Goal: Task Accomplishment & Management: Use online tool/utility

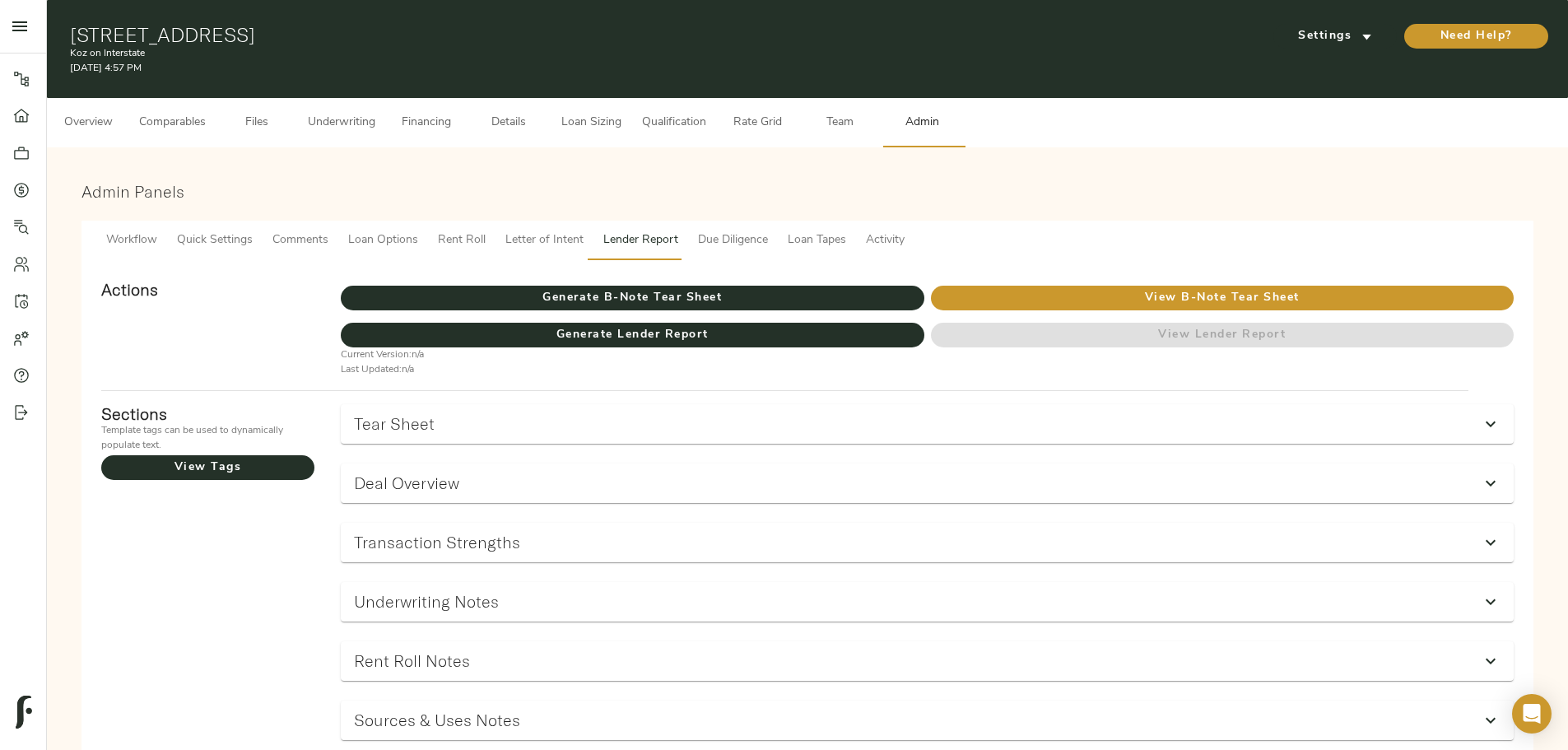
click at [385, 119] on button "Underwriting" at bounding box center [341, 123] width 88 height 50
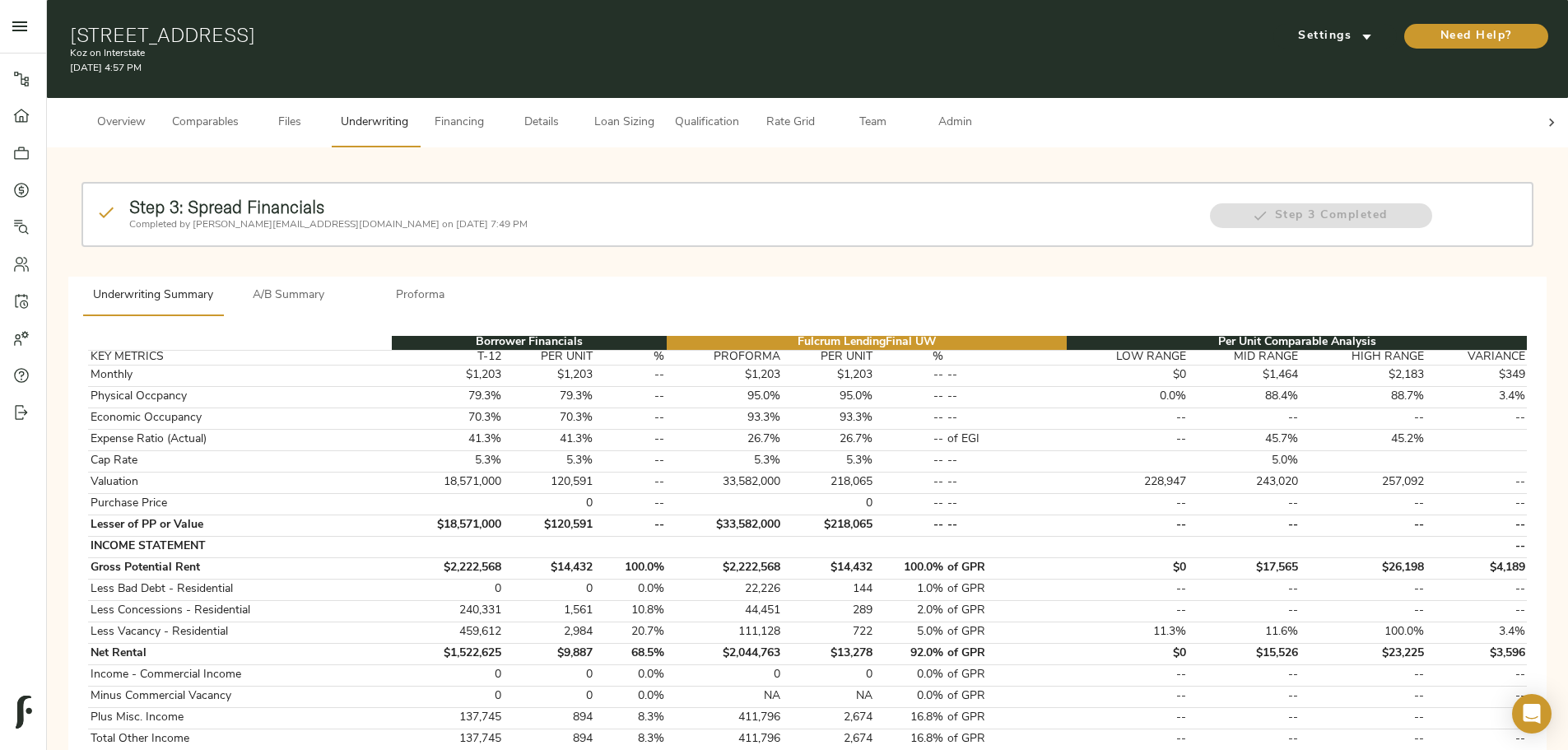
click at [573, 112] on span "Details" at bounding box center [542, 123] width 63 height 20
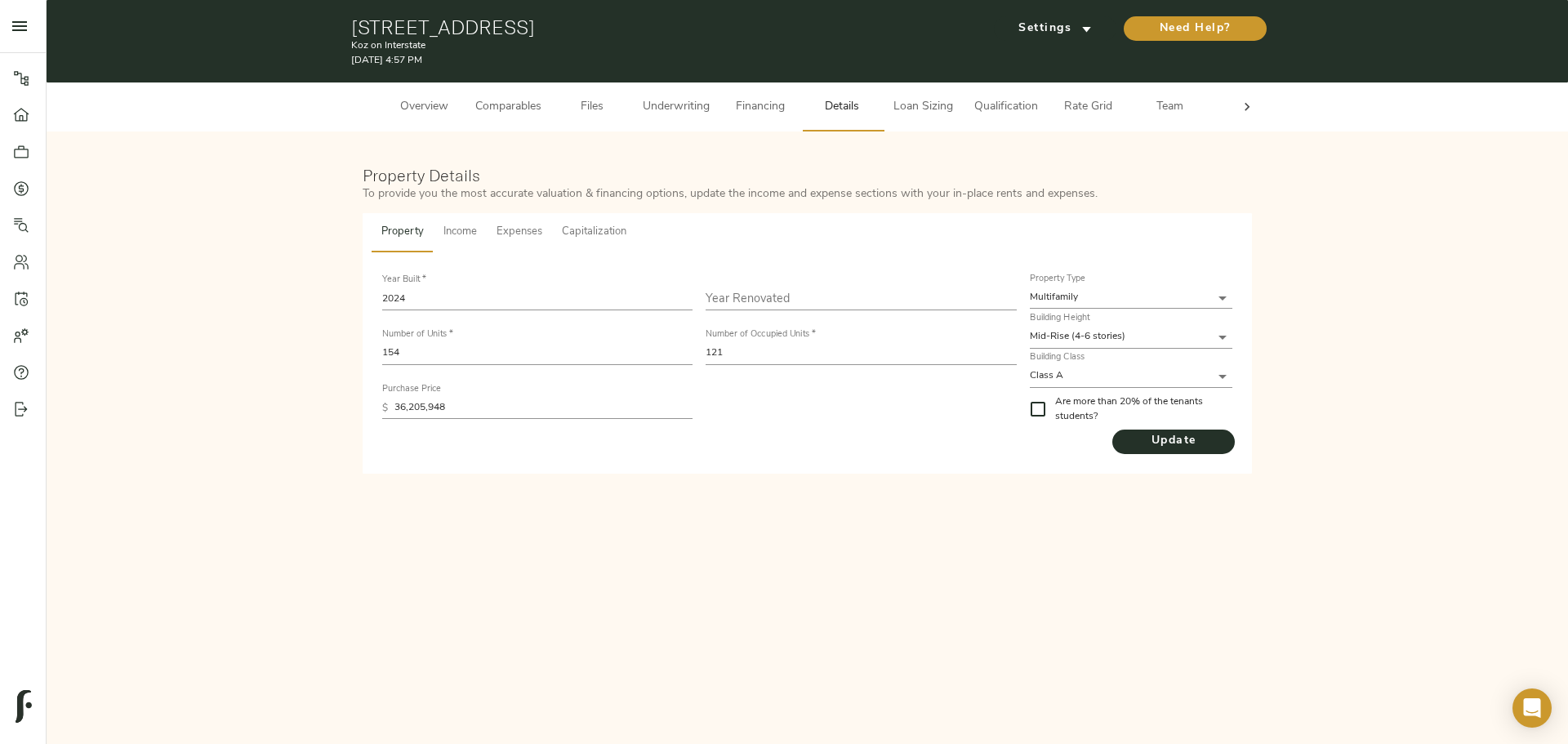
drag, startPoint x: 685, startPoint y: 112, endPoint x: 698, endPoint y: 105, distance: 14.8
click at [688, 111] on span "Underwriting" at bounding box center [675, 107] width 67 height 20
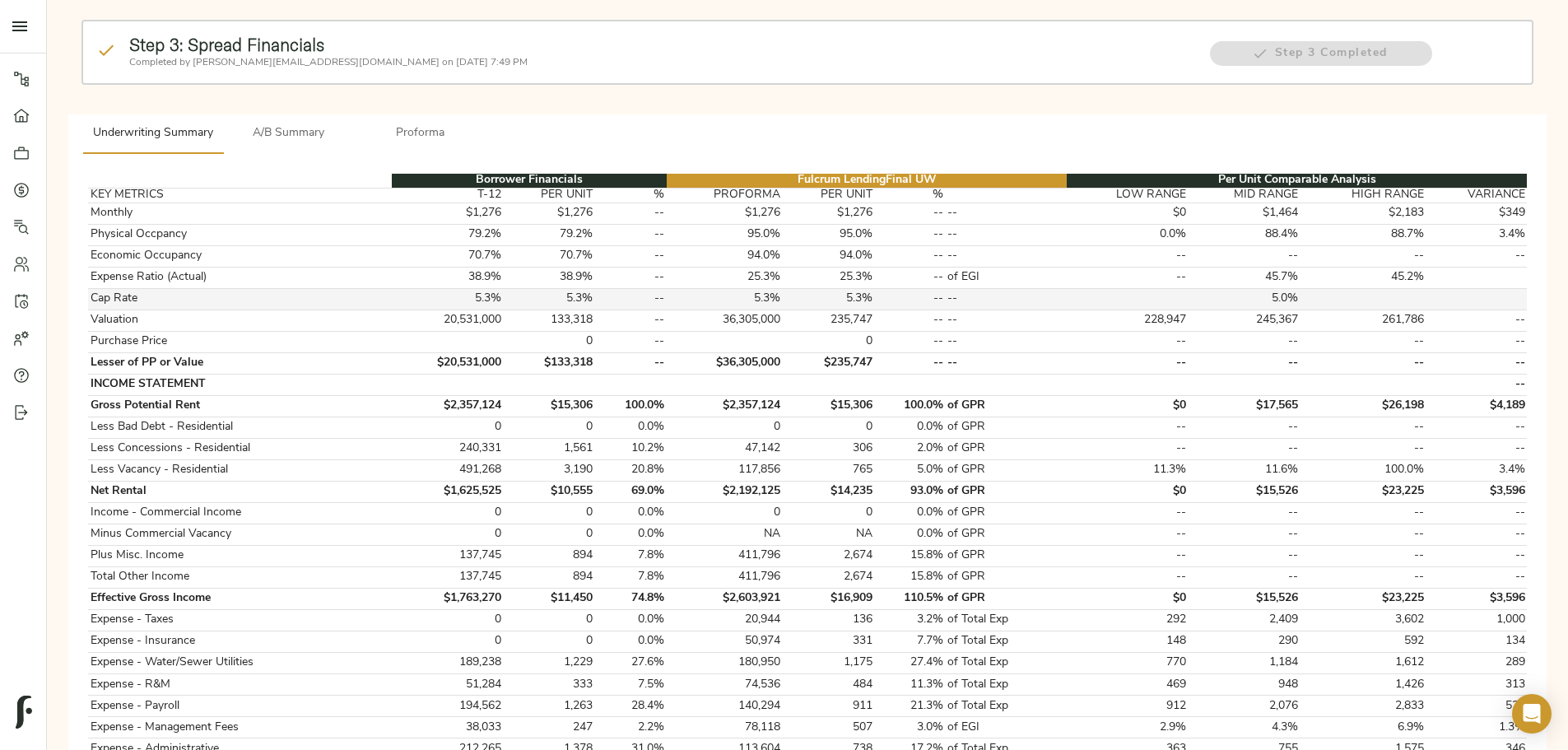
scroll to position [82, 0]
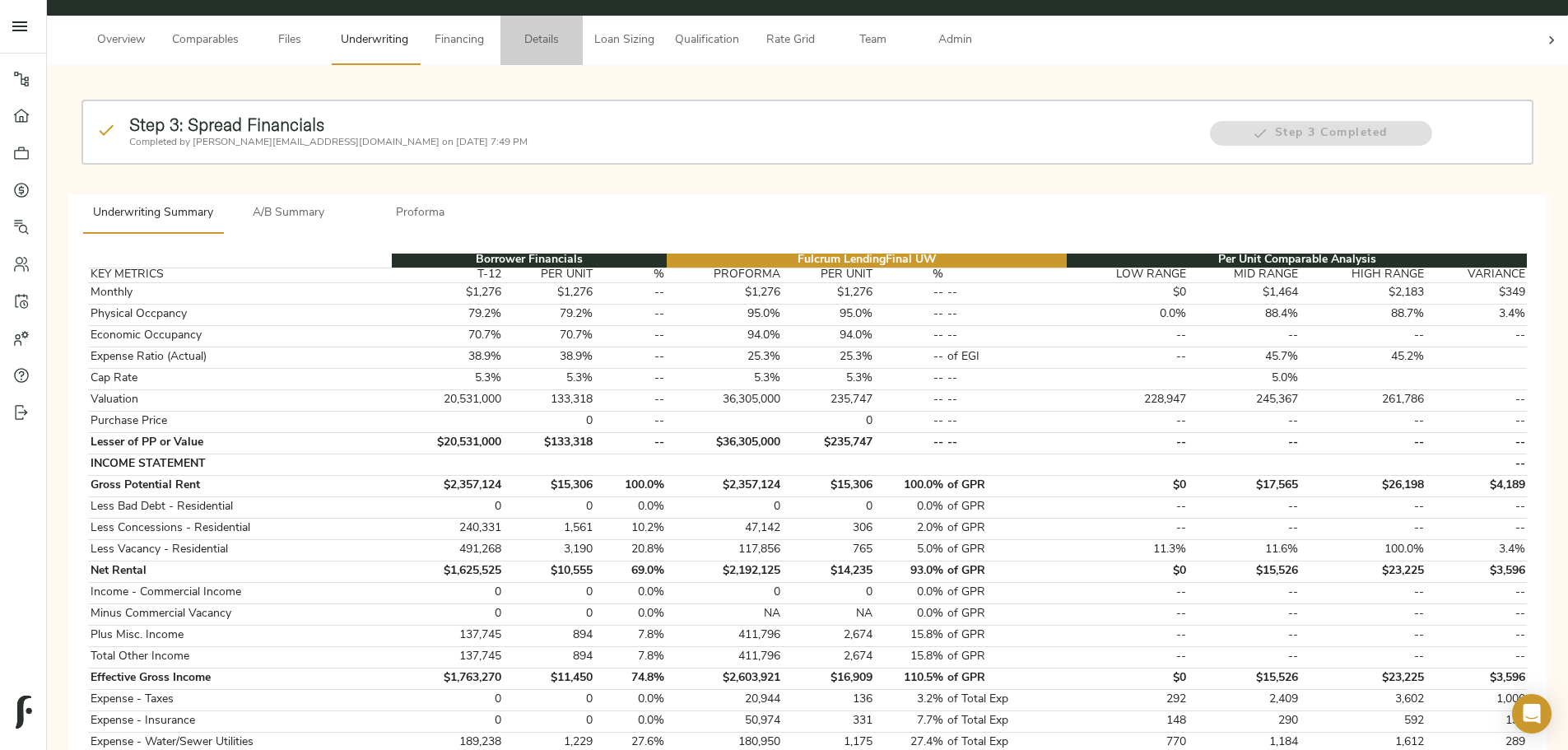
click at [573, 30] on span "Details" at bounding box center [542, 41] width 63 height 20
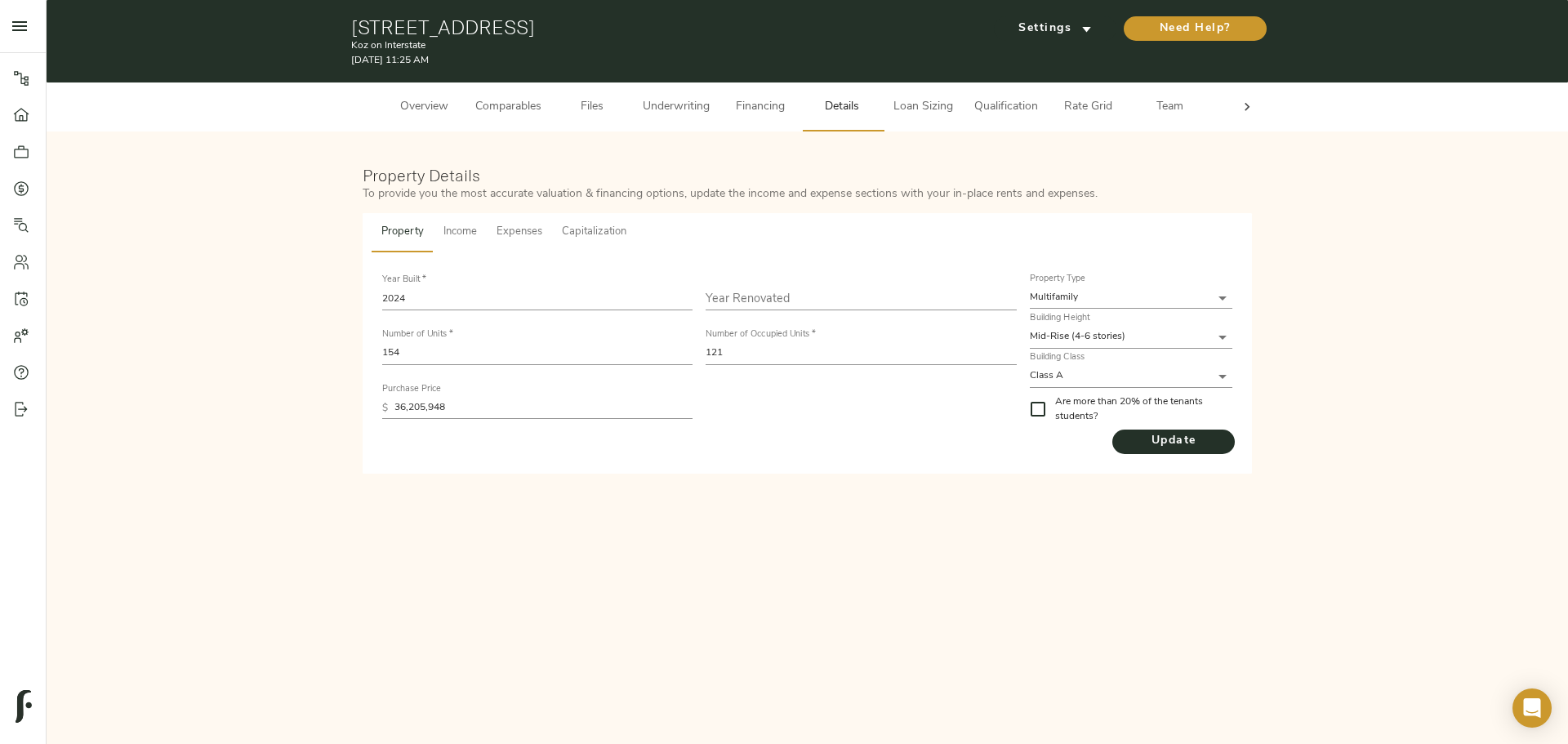
click at [705, 97] on span "Underwriting" at bounding box center [675, 107] width 67 height 20
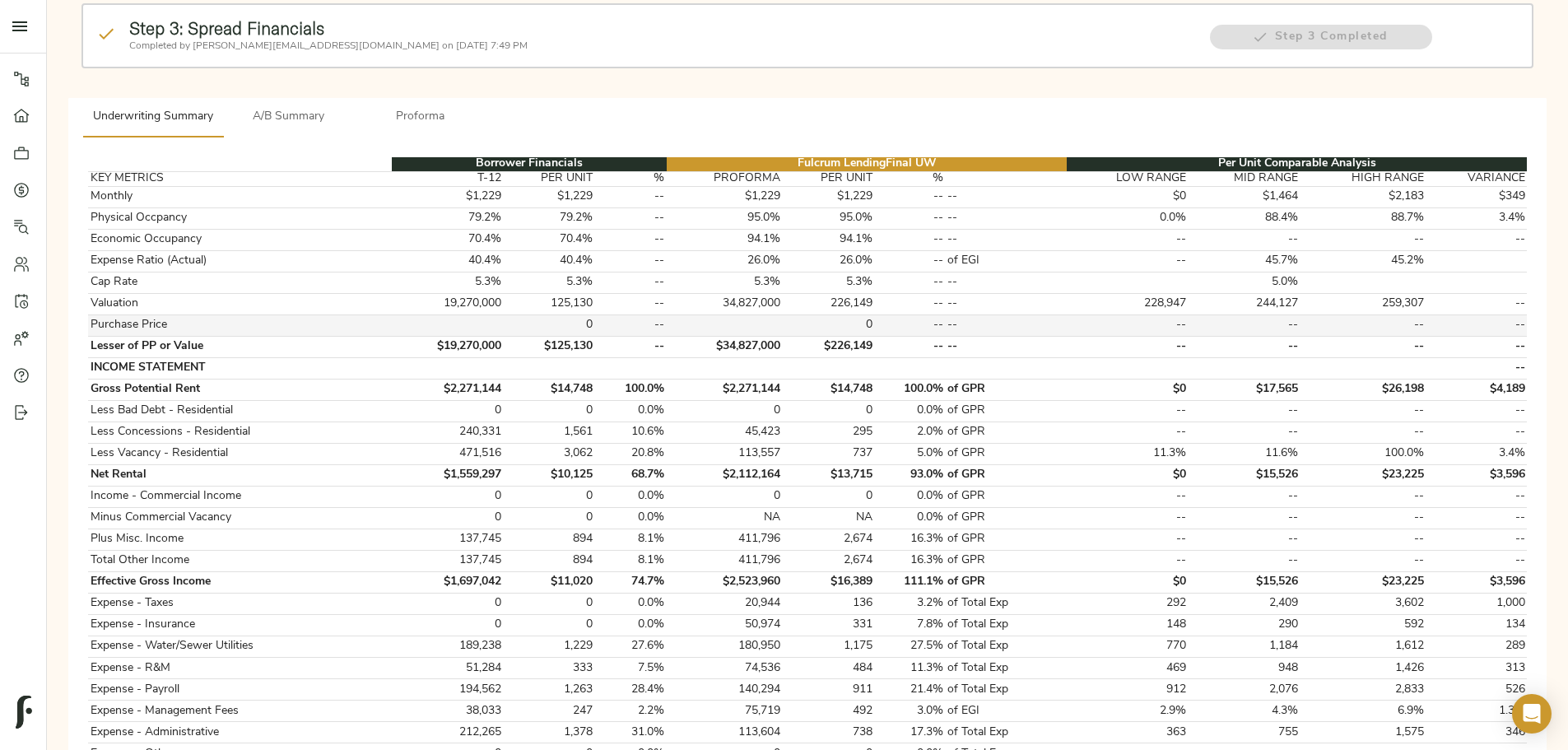
scroll to position [165, 0]
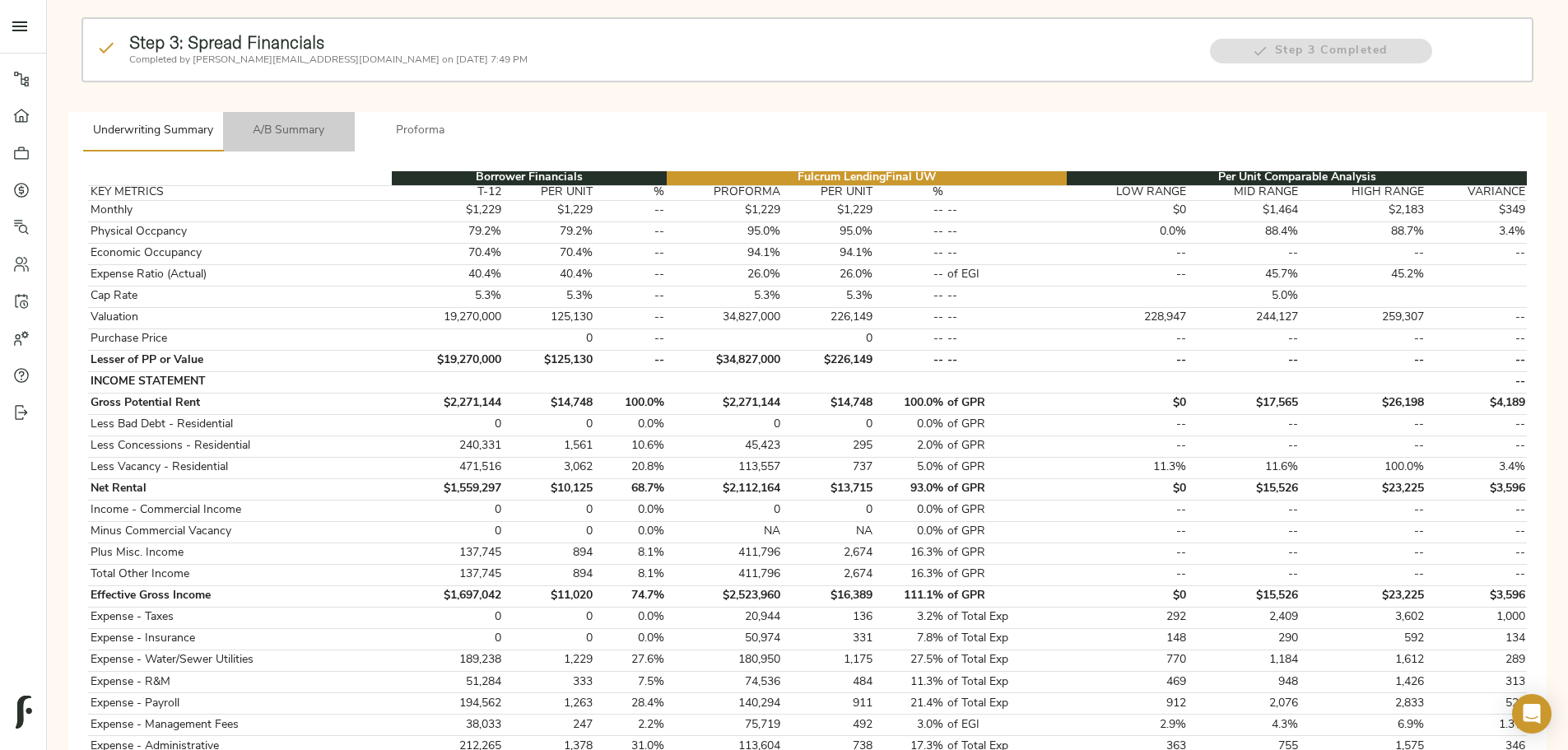
click at [345, 121] on span "A/B Summary" at bounding box center [289, 131] width 112 height 20
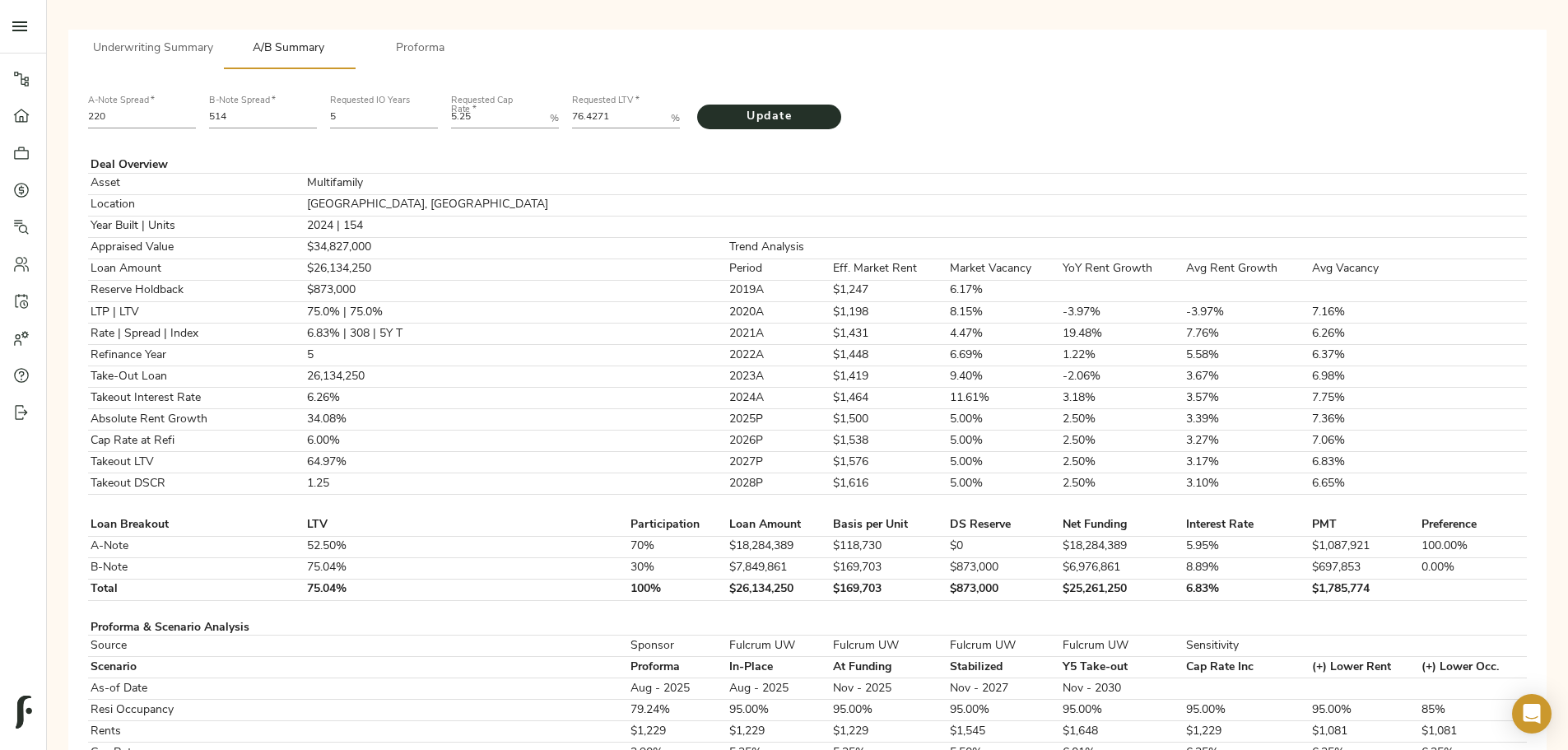
scroll to position [82, 0]
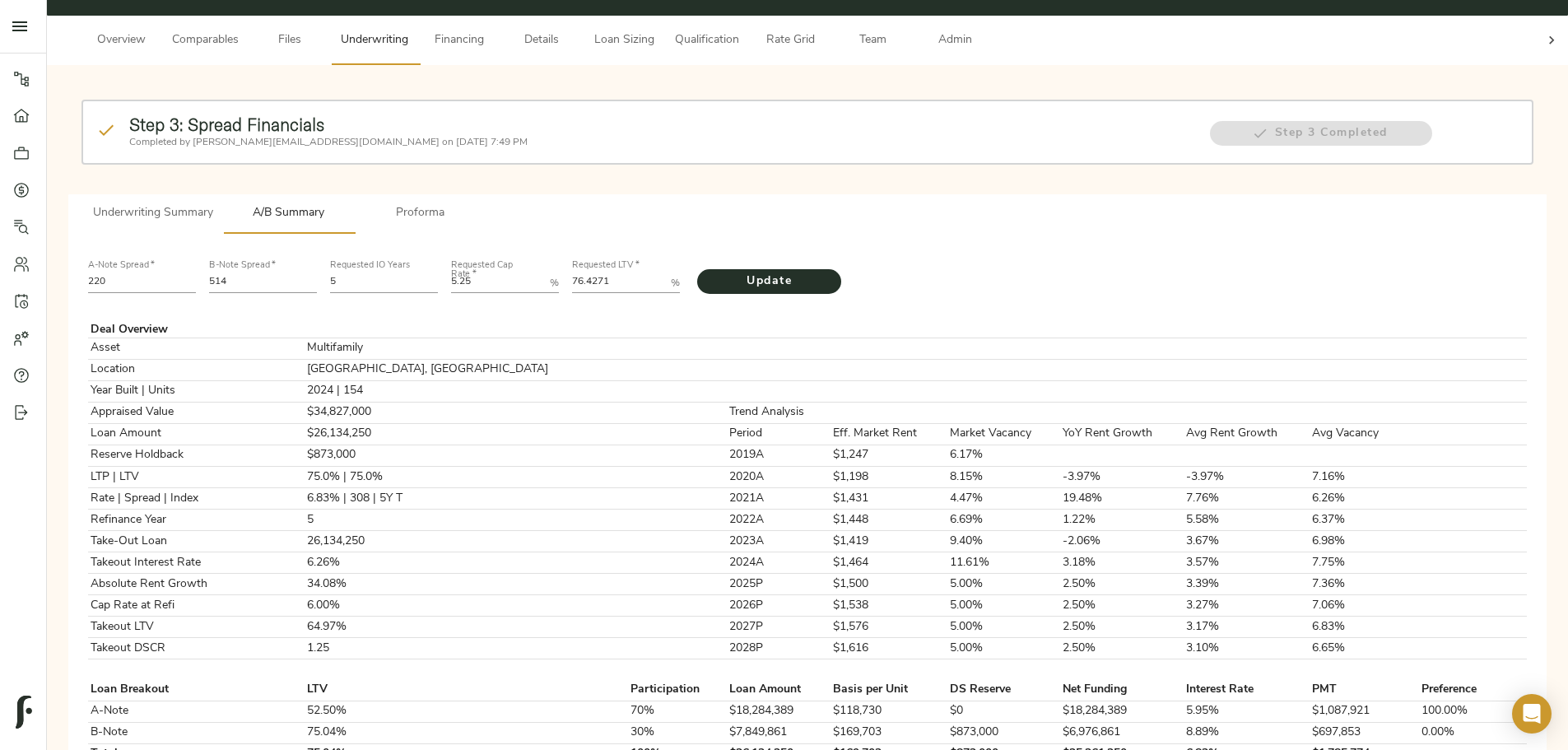
click at [213, 204] on span "Underwriting Summary" at bounding box center [153, 214] width 120 height 20
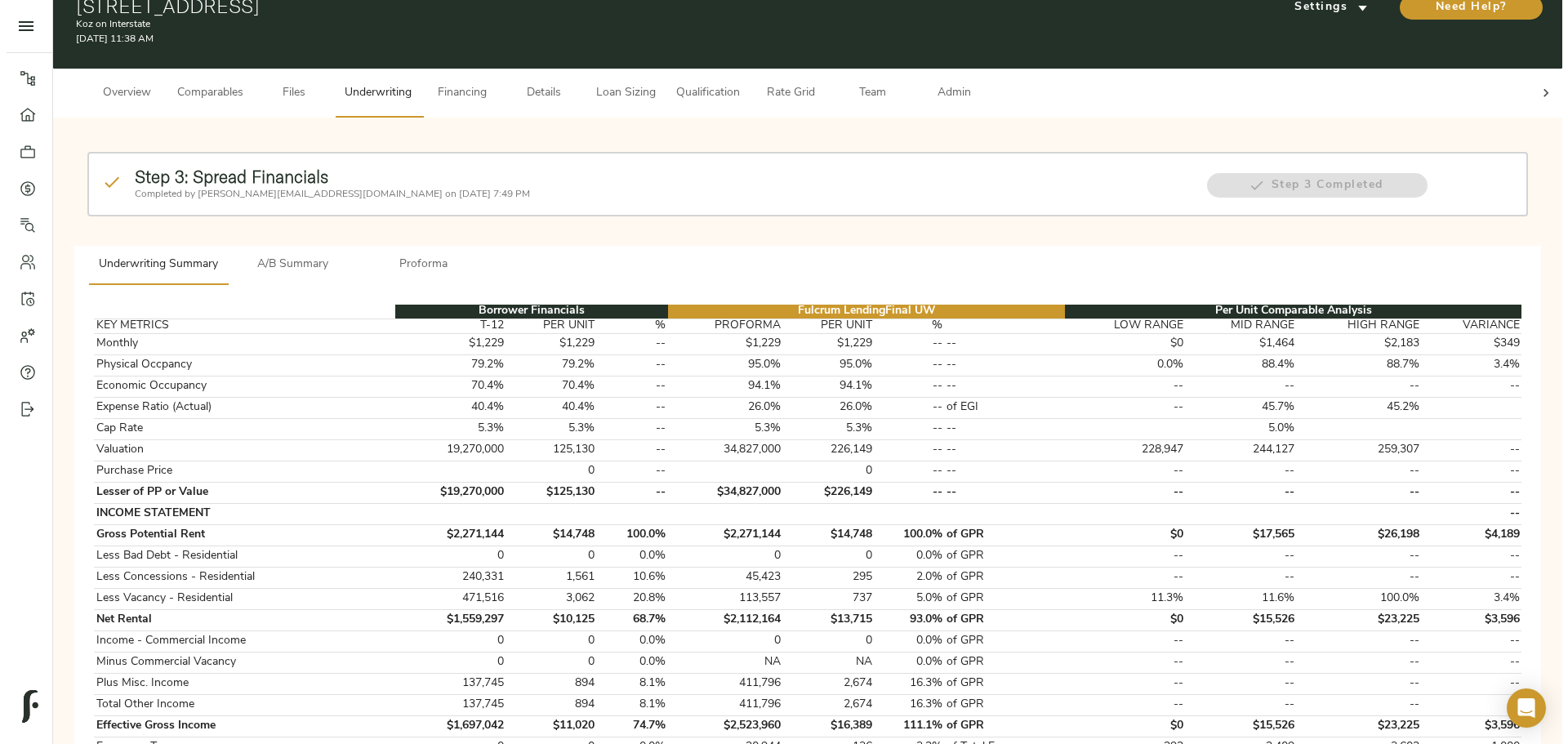
scroll to position [0, 0]
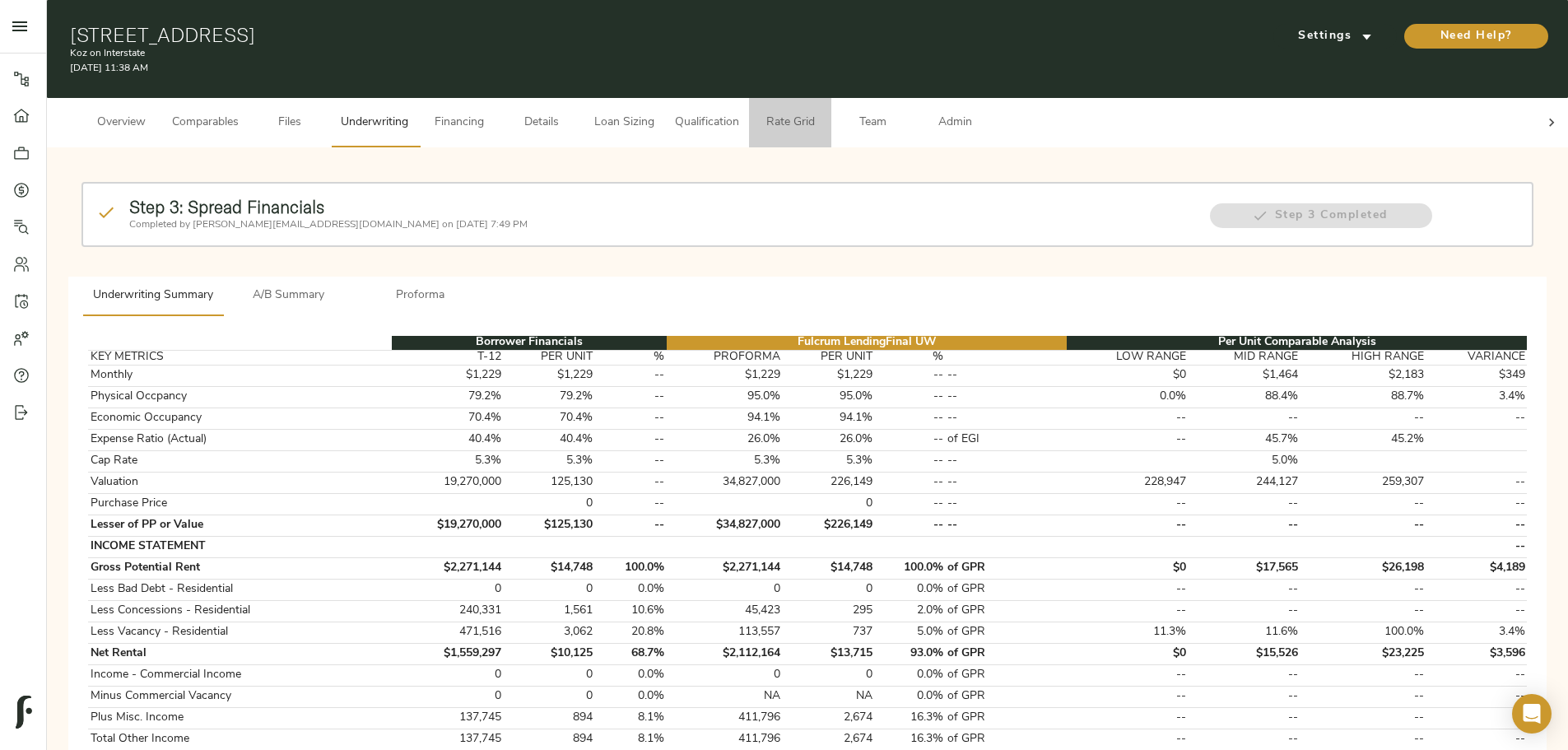
click at [822, 112] on span "Rate Grid" at bounding box center [790, 123] width 63 height 20
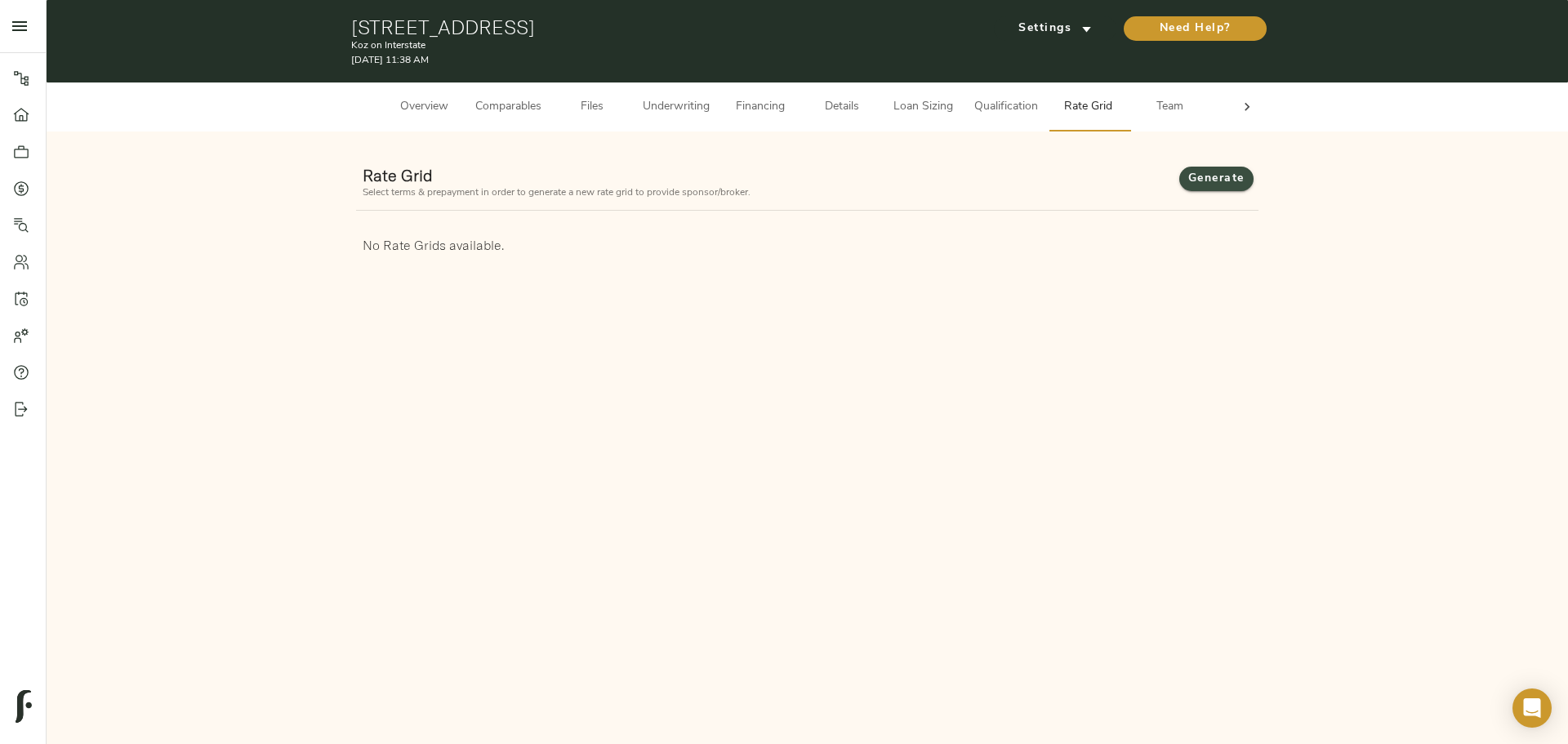
click at [1222, 181] on span "Generate" at bounding box center [1216, 179] width 42 height 20
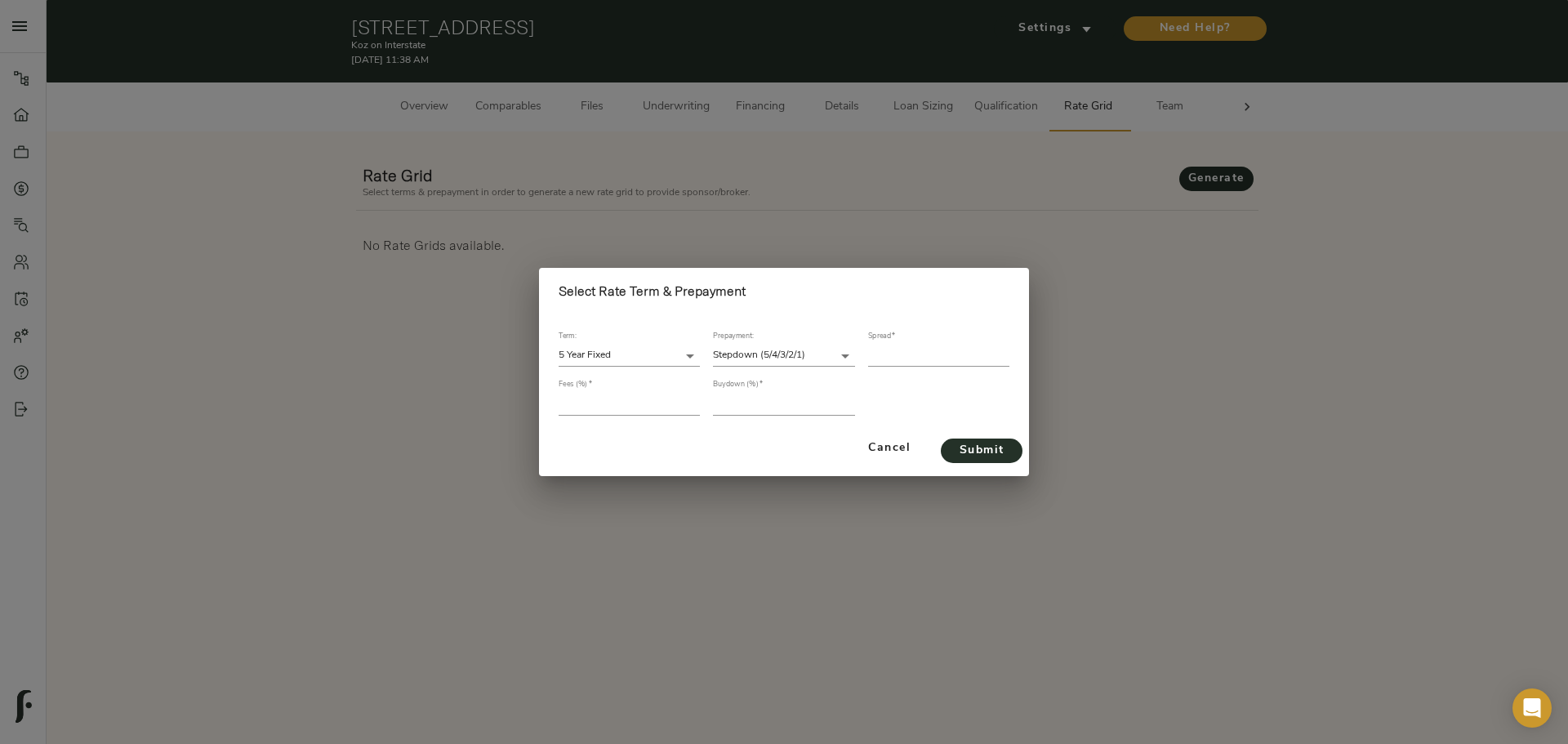
click at [922, 347] on input "number" at bounding box center [938, 356] width 142 height 22
type input "311"
click at [641, 409] on input "number" at bounding box center [629, 404] width 142 height 22
type input "1"
click at [808, 415] on input "number" at bounding box center [783, 404] width 142 height 22
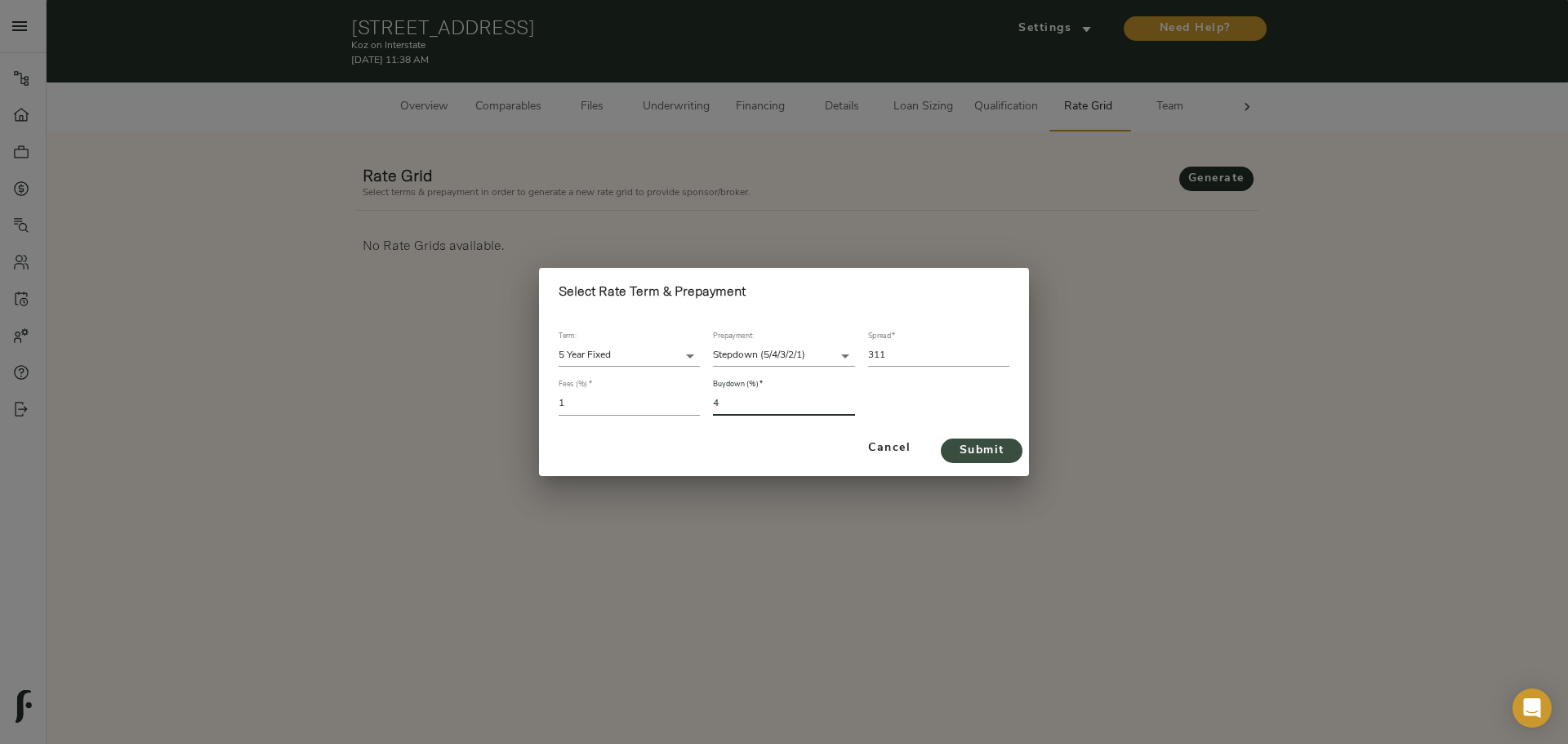
type input "4"
click at [991, 457] on span "Submit" at bounding box center [981, 452] width 49 height 20
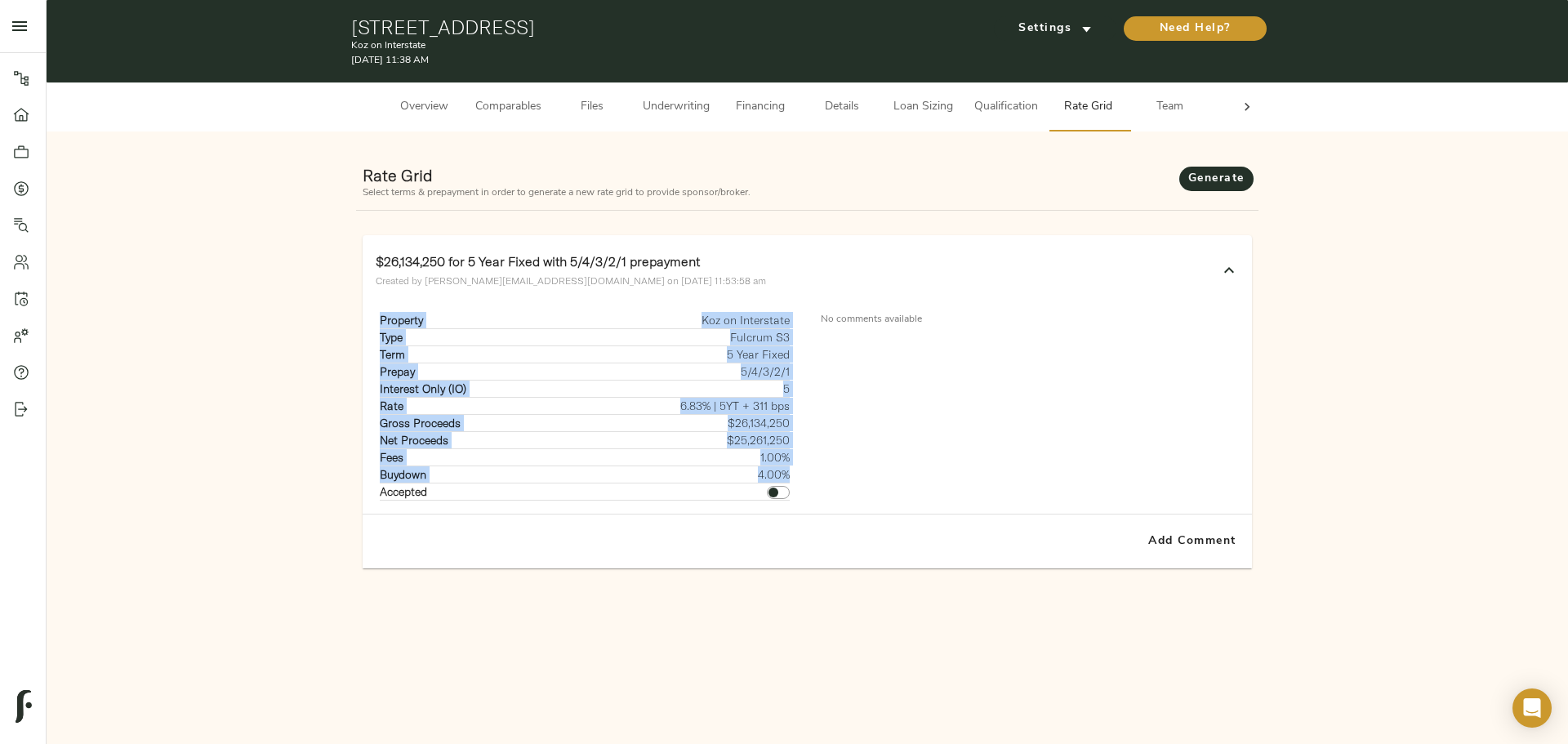
drag, startPoint x: 380, startPoint y: 317, endPoint x: 787, endPoint y: 467, distance: 433.8
click at [787, 467] on tbody "Property Koz on Interstate Type Fulcrum S3 Term 5 Year Fixed Prepay 5/4/3/2/1 I…" at bounding box center [585, 406] width 410 height 188
copy tbody "Property Koz on Interstate Type Fulcrum S3 Term 5 Year Fixed Prepay 5/4/3/2/1 I…"
